Goal: Information Seeking & Learning: Understand process/instructions

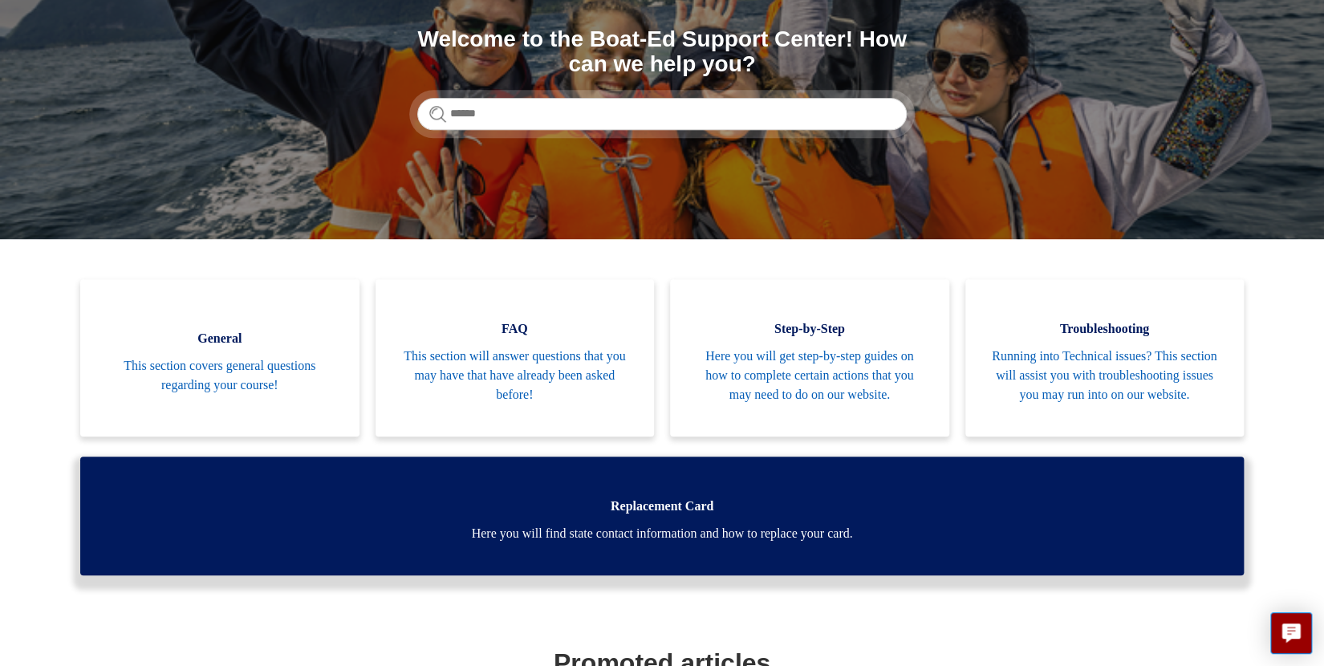
scroll to position [209, 0]
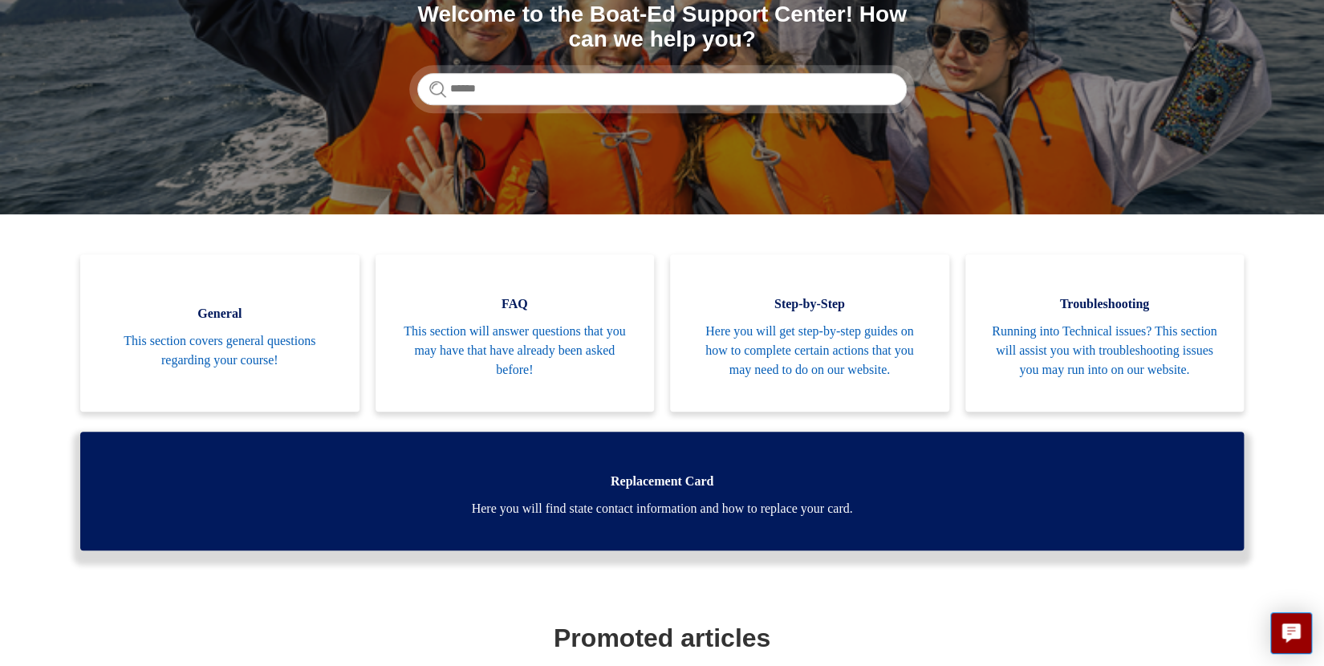
click at [478, 491] on span "Replacement Card" at bounding box center [661, 481] width 1115 height 19
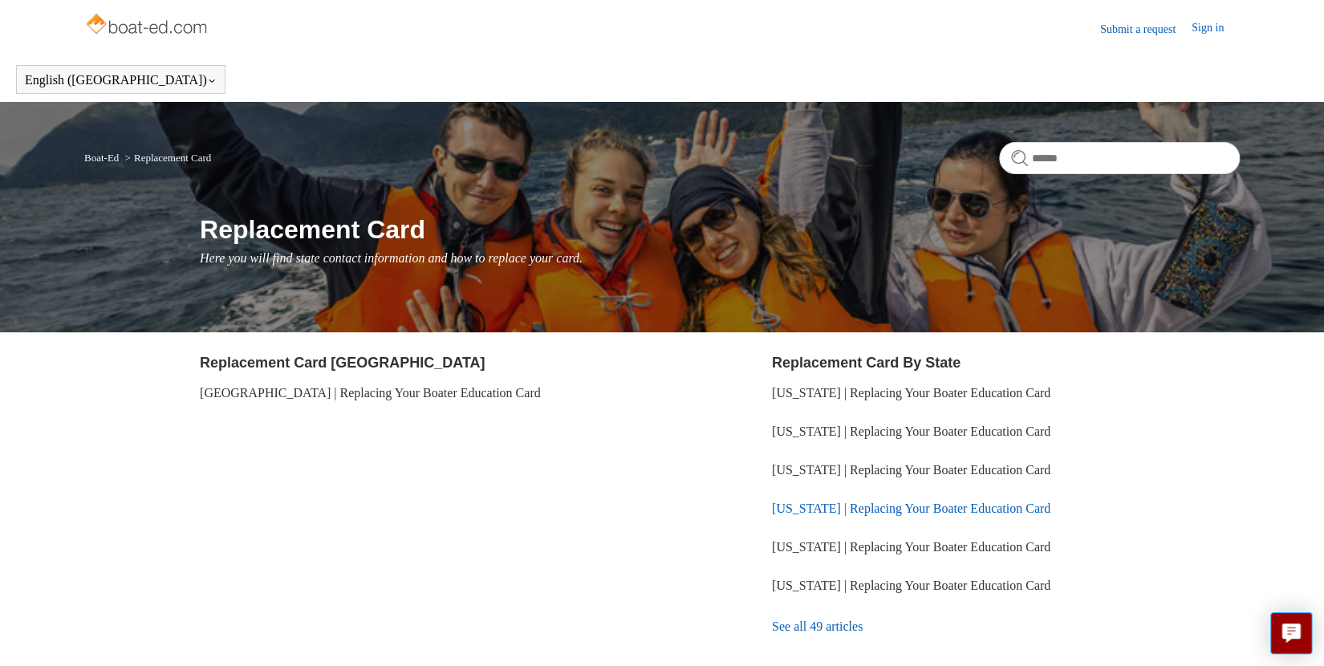
click at [867, 508] on link "[US_STATE] | Replacing Your Boater Education Card" at bounding box center [911, 509] width 278 height 14
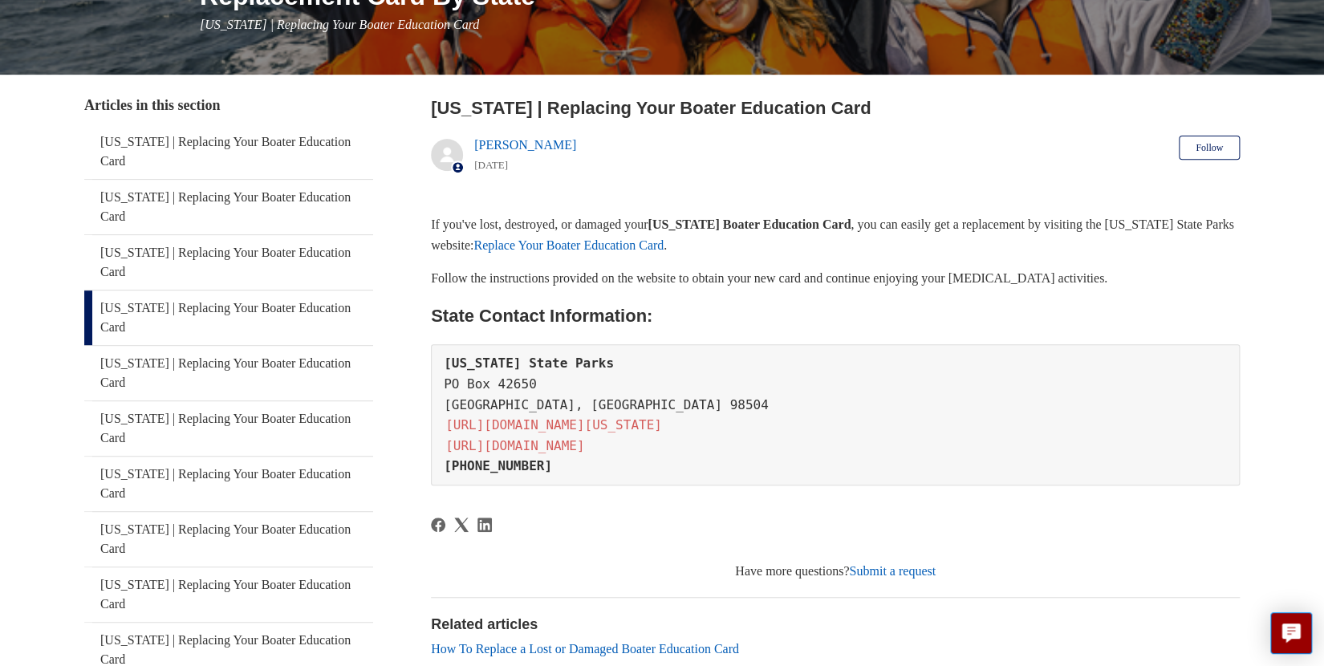
scroll to position [209, 0]
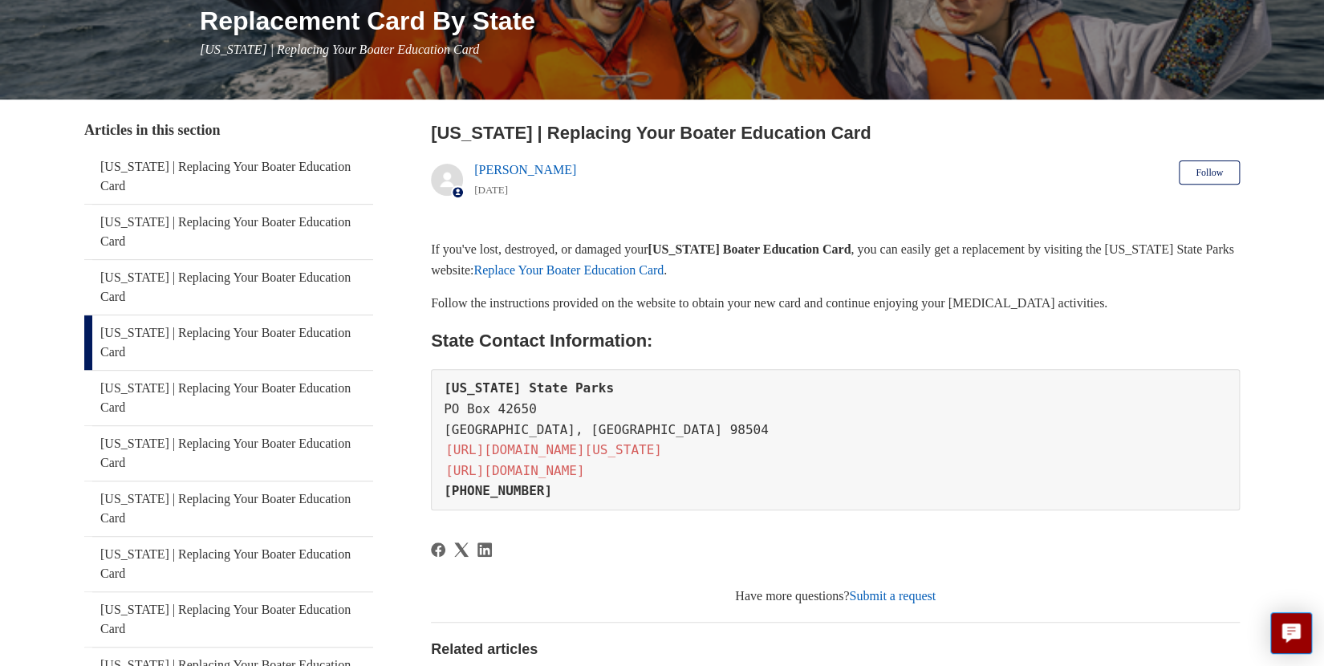
click at [664, 273] on link "Replace Your Boater Education Card" at bounding box center [568, 270] width 190 height 14
